Goal: Transaction & Acquisition: Obtain resource

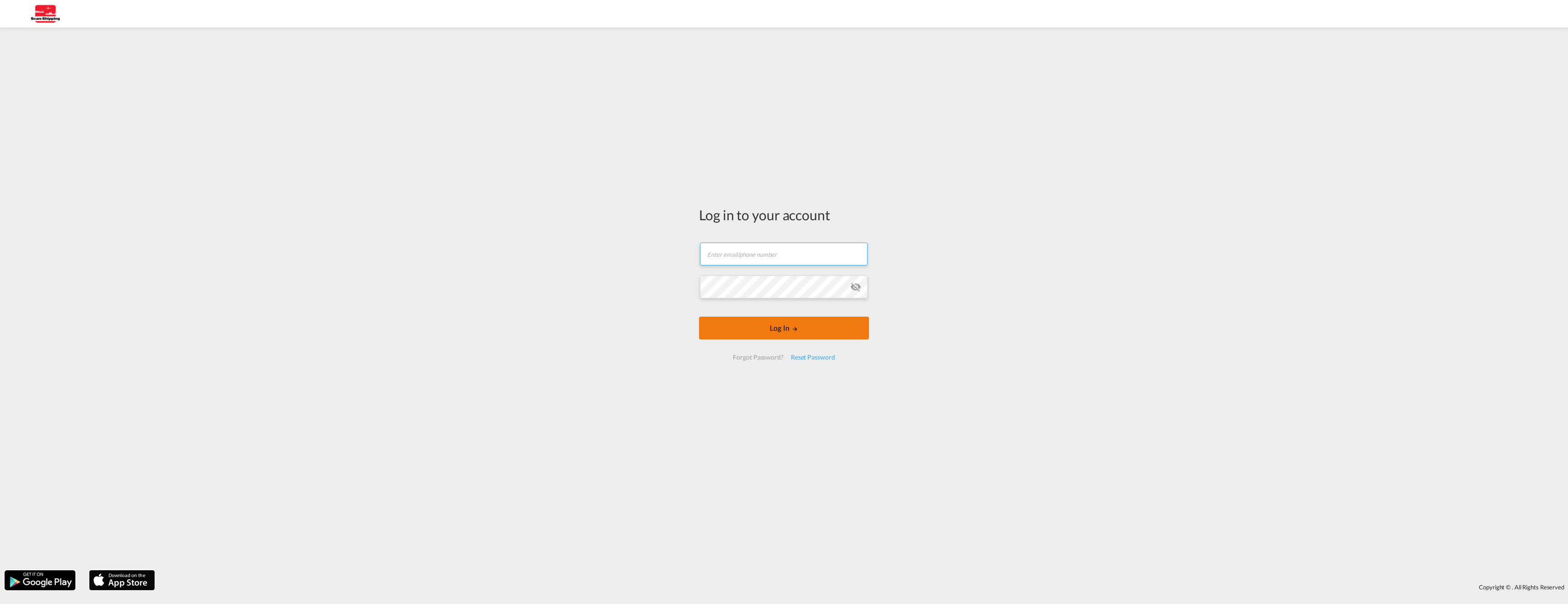
type input "[EMAIL_ADDRESS][DOMAIN_NAME]"
click at [781, 332] on button "Log In" at bounding box center [784, 328] width 170 height 22
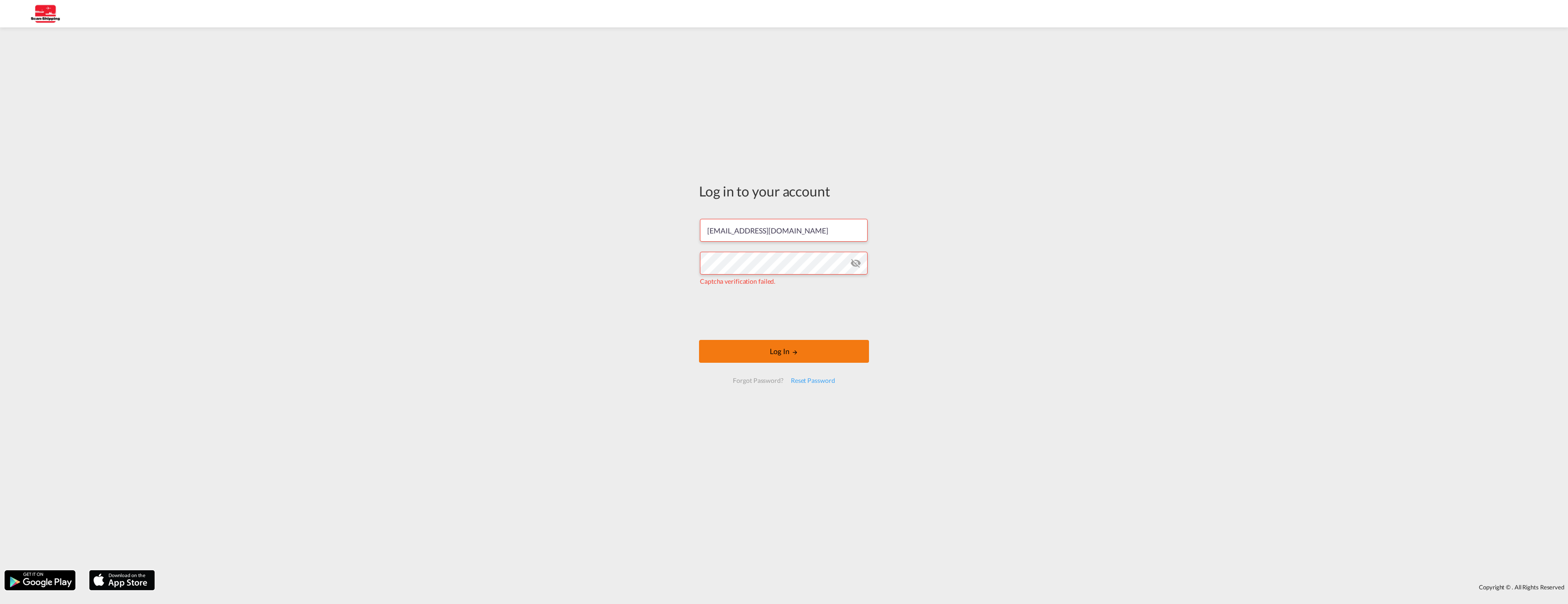
click at [794, 355] on md-icon "LOGIN" at bounding box center [795, 352] width 7 height 7
click at [787, 355] on button "Log In" at bounding box center [784, 351] width 170 height 22
click at [782, 353] on button "Log In" at bounding box center [784, 351] width 170 height 22
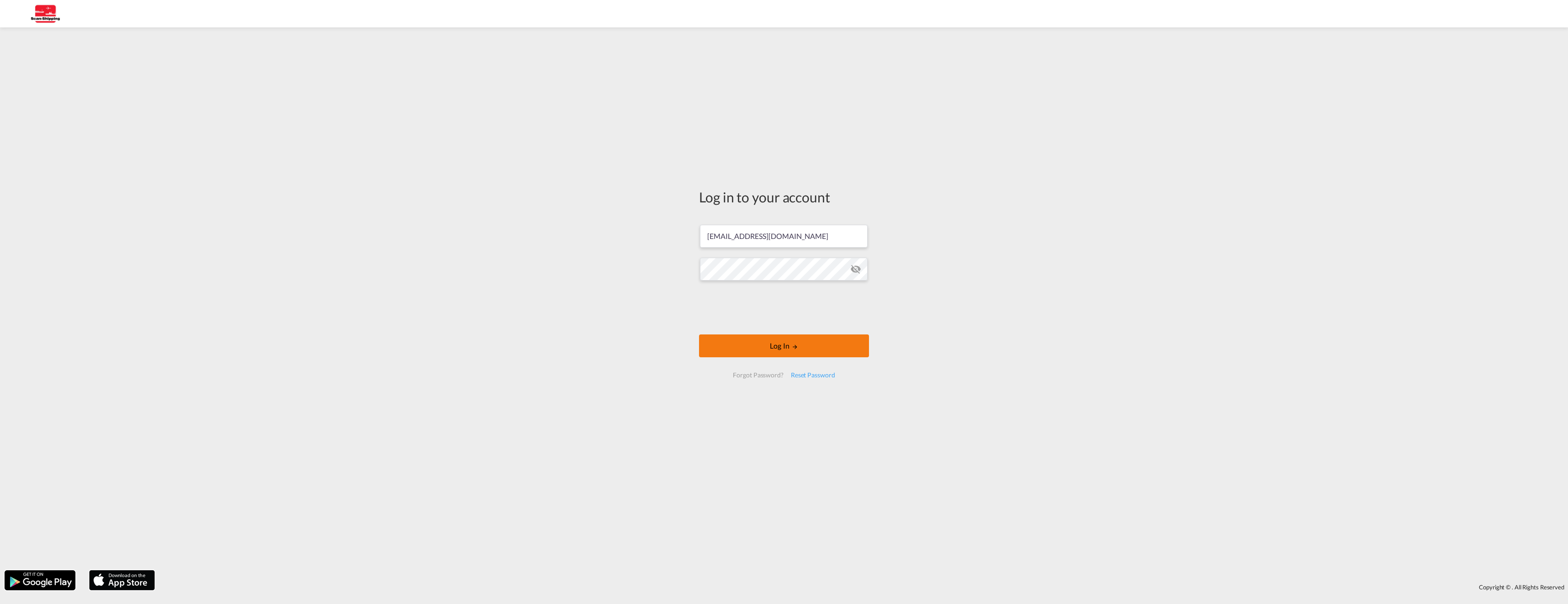
click at [839, 350] on button "Log In" at bounding box center [784, 345] width 170 height 22
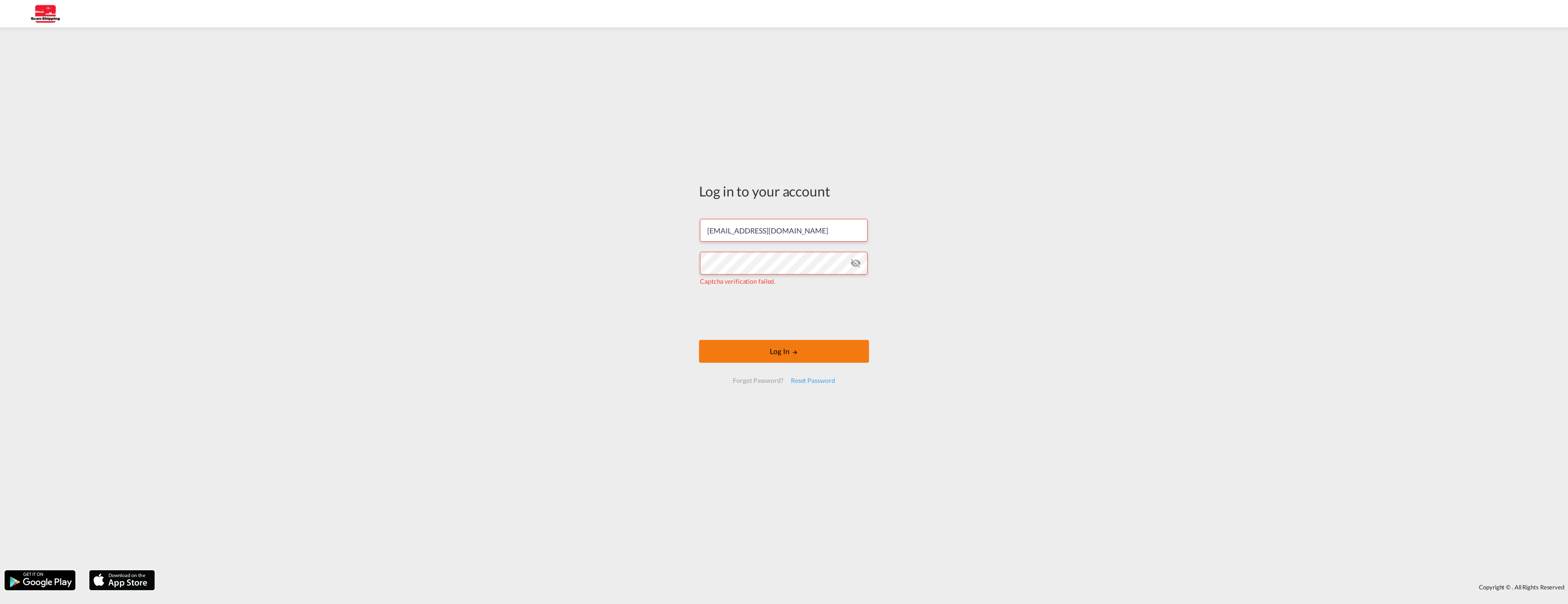
click at [779, 351] on button "Log In" at bounding box center [784, 351] width 170 height 22
